Goal: Task Accomplishment & Management: Complete application form

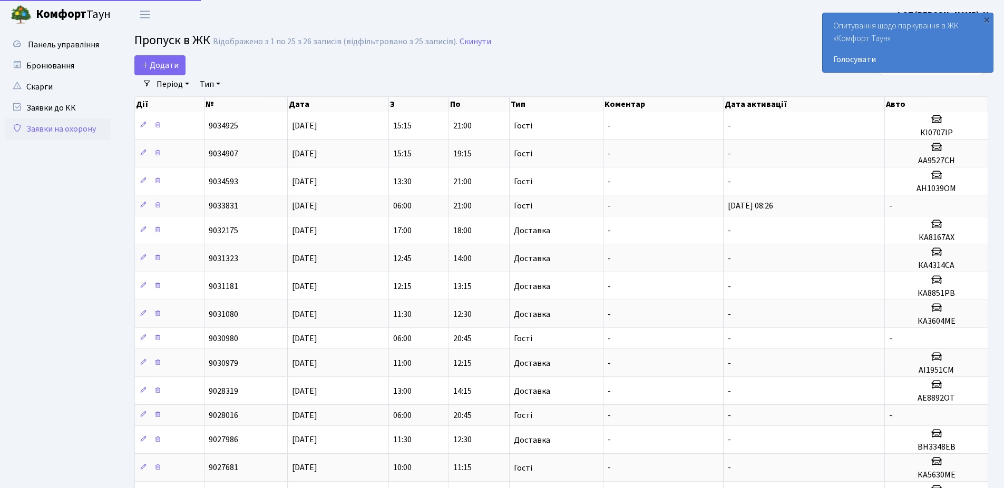
select select "25"
click at [162, 61] on span "Додати" at bounding box center [159, 66] width 37 height 12
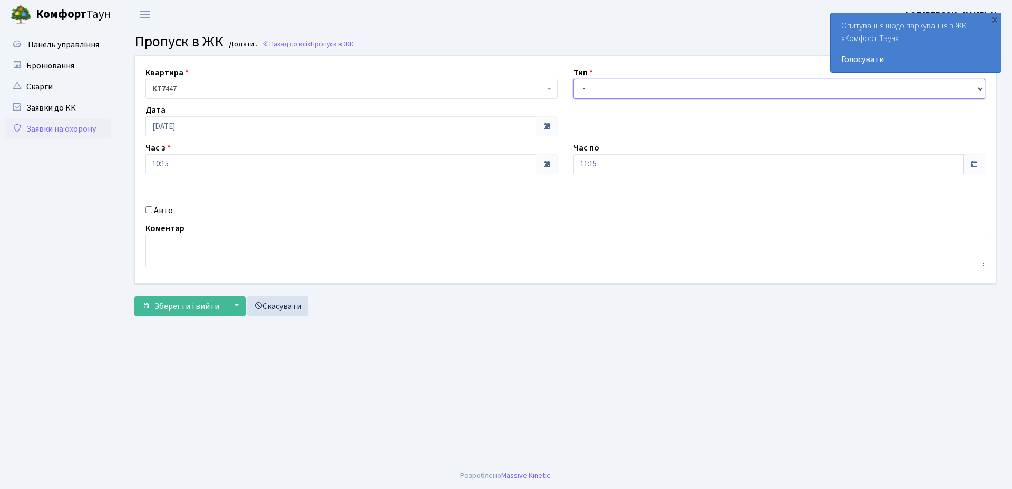
drag, startPoint x: 621, startPoint y: 83, endPoint x: 620, endPoint y: 95, distance: 11.6
click at [621, 84] on select "- Доставка Таксі Гості Сервіс" at bounding box center [779, 89] width 412 height 20
select select "3"
click at [573, 79] on select "- Доставка Таксі Гості Сервіс" at bounding box center [779, 89] width 412 height 20
click at [271, 116] on input "[DATE]" at bounding box center [340, 126] width 390 height 20
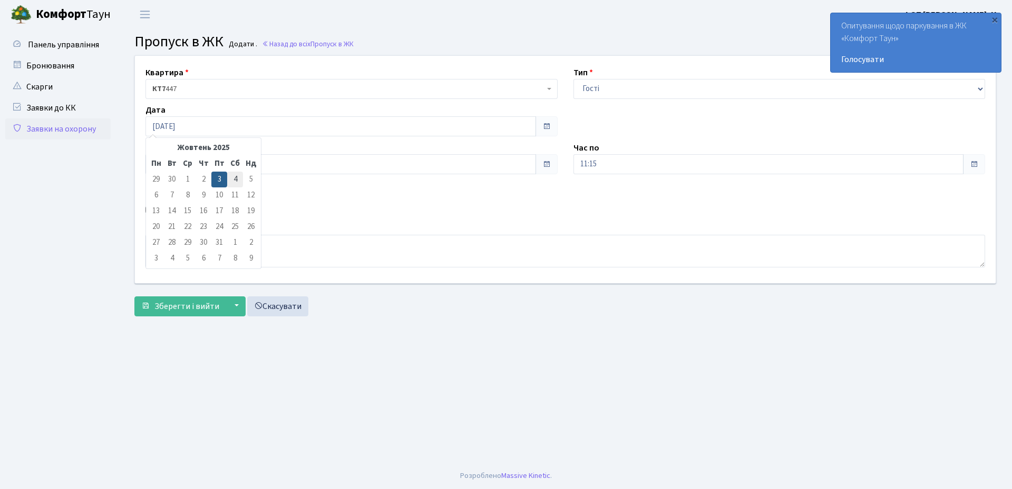
click at [231, 181] on td "4" at bounding box center [235, 180] width 16 height 16
type input "[DATE]"
click at [598, 164] on input "11:15" at bounding box center [768, 164] width 390 height 20
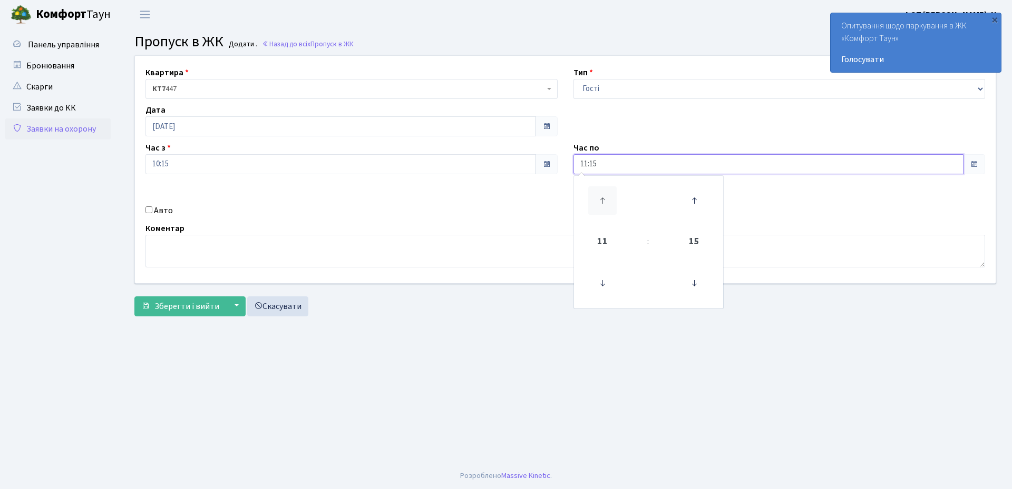
click at [601, 203] on icon at bounding box center [602, 201] width 28 height 28
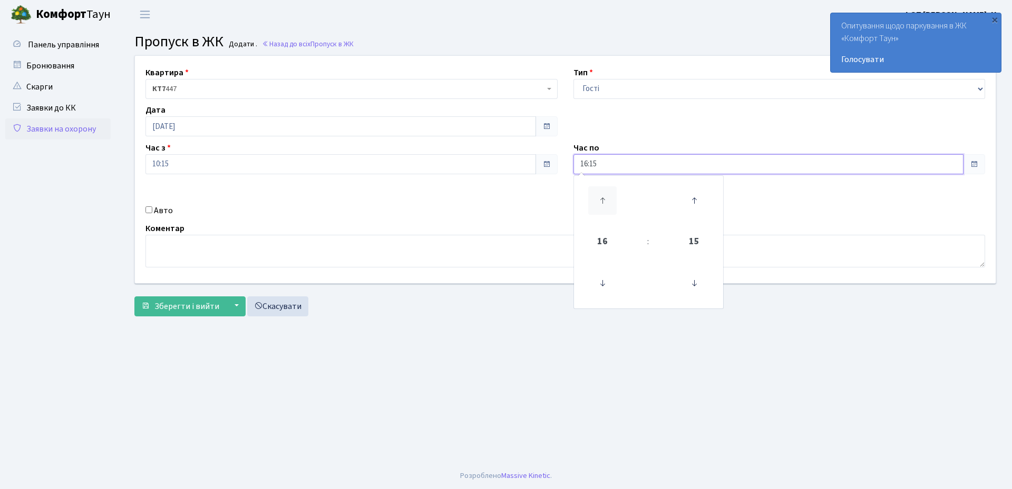
click at [601, 203] on icon at bounding box center [602, 201] width 28 height 28
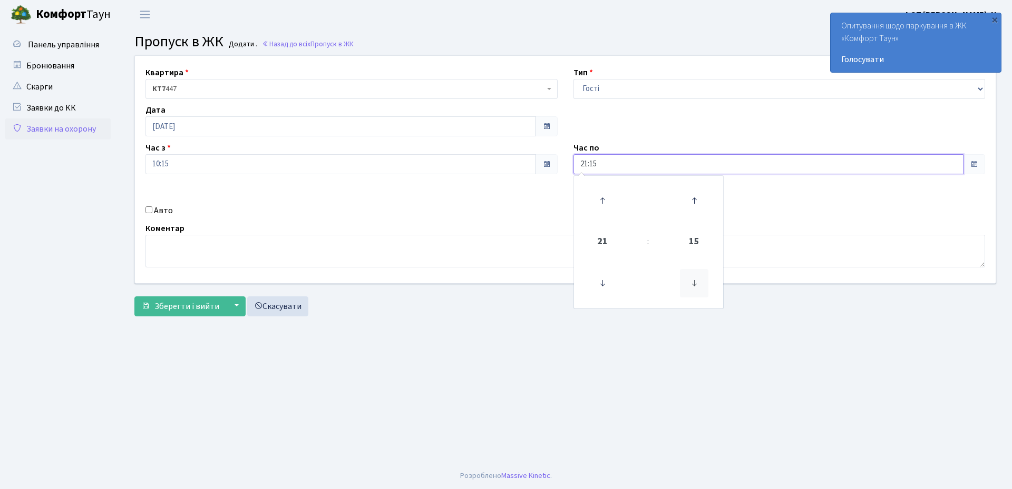
click at [698, 286] on icon at bounding box center [694, 283] width 28 height 28
type input "21:00"
click at [164, 170] on input "10:15" at bounding box center [340, 164] width 390 height 20
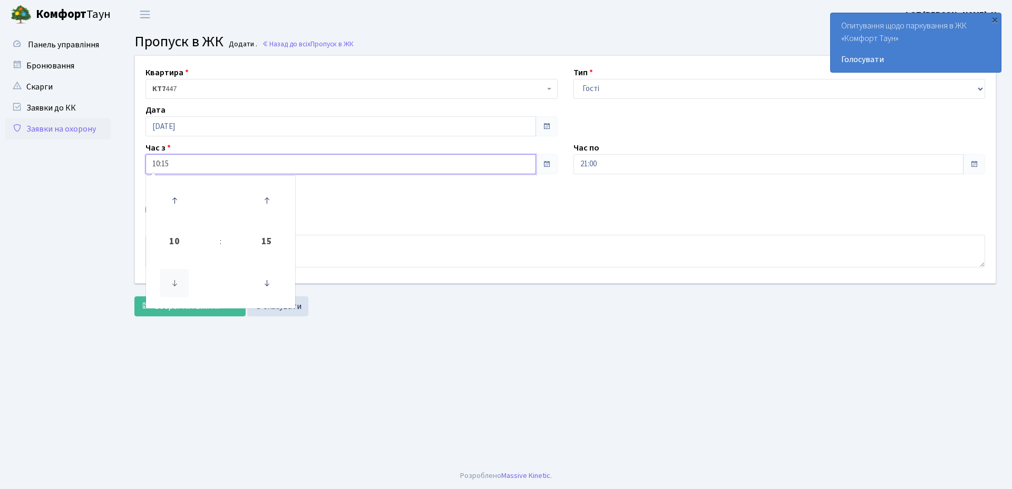
click at [177, 283] on icon at bounding box center [174, 283] width 28 height 28
click at [260, 289] on icon at bounding box center [266, 283] width 28 height 28
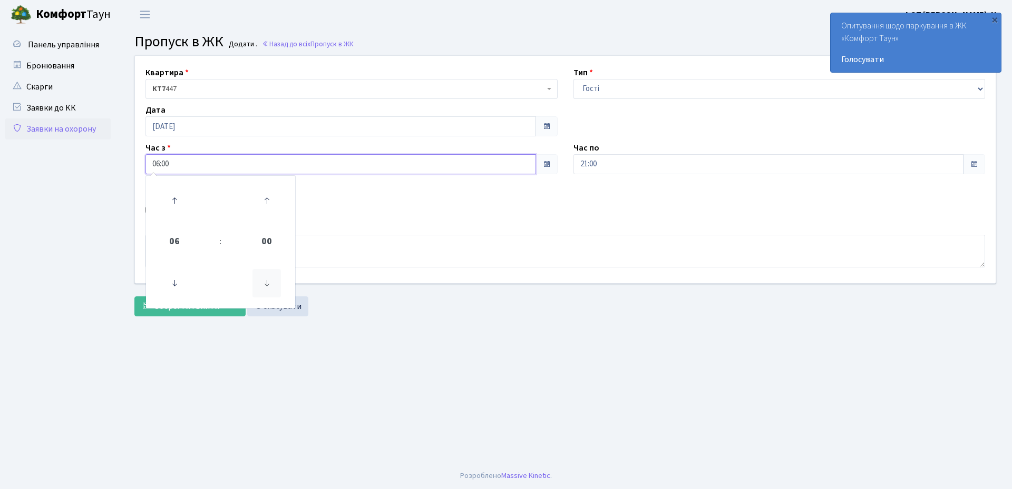
click at [260, 289] on icon at bounding box center [266, 283] width 28 height 28
click at [264, 197] on icon at bounding box center [266, 201] width 28 height 28
type input "06:00"
click at [437, 329] on main "Admin Пропуск в ЖК Додати Пропуск в ЖК Додати . Назад до всіх Пропуск в ЖК Квар…" at bounding box center [565, 246] width 893 height 434
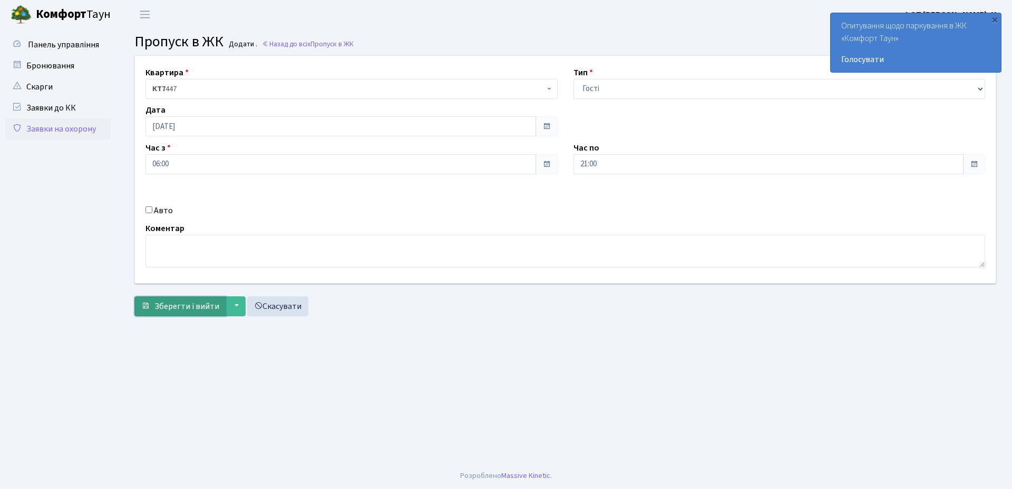
click at [161, 309] on span "Зберегти і вийти" at bounding box center [186, 307] width 65 height 12
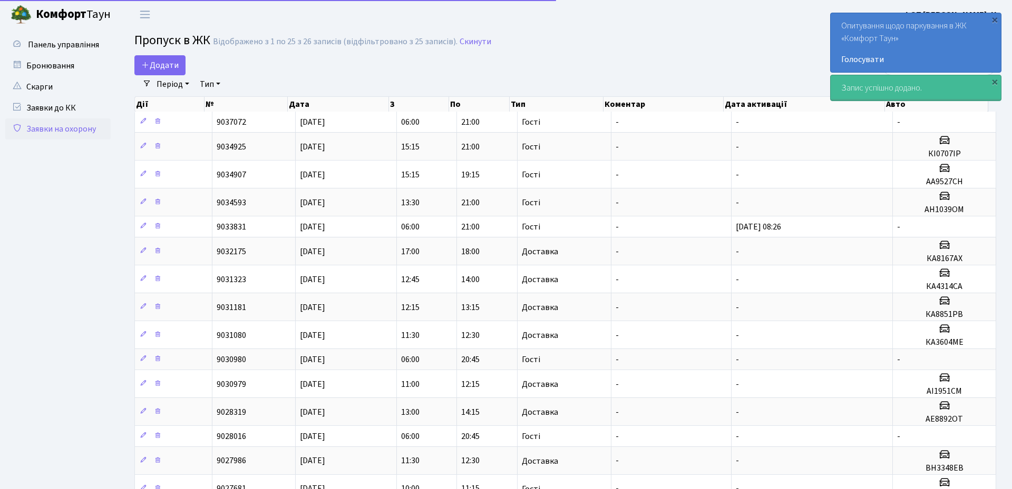
select select "25"
